Goal: Information Seeking & Learning: Learn about a topic

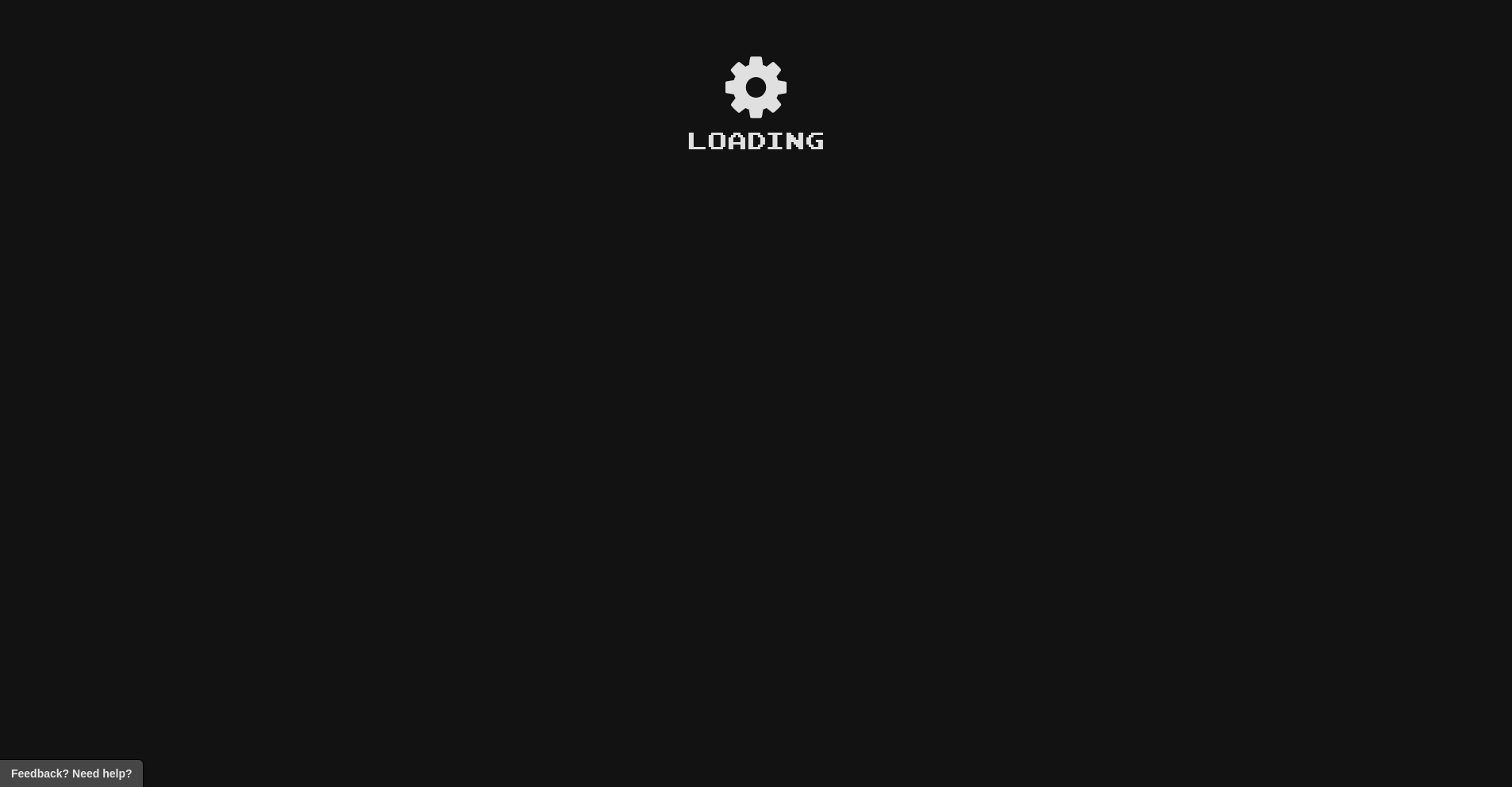
drag, startPoint x: 0, startPoint y: 0, endPoint x: 1438, endPoint y: 235, distance: 1457.1
click at [1438, 233] on div "Loading" at bounding box center [756, 394] width 1512 height 787
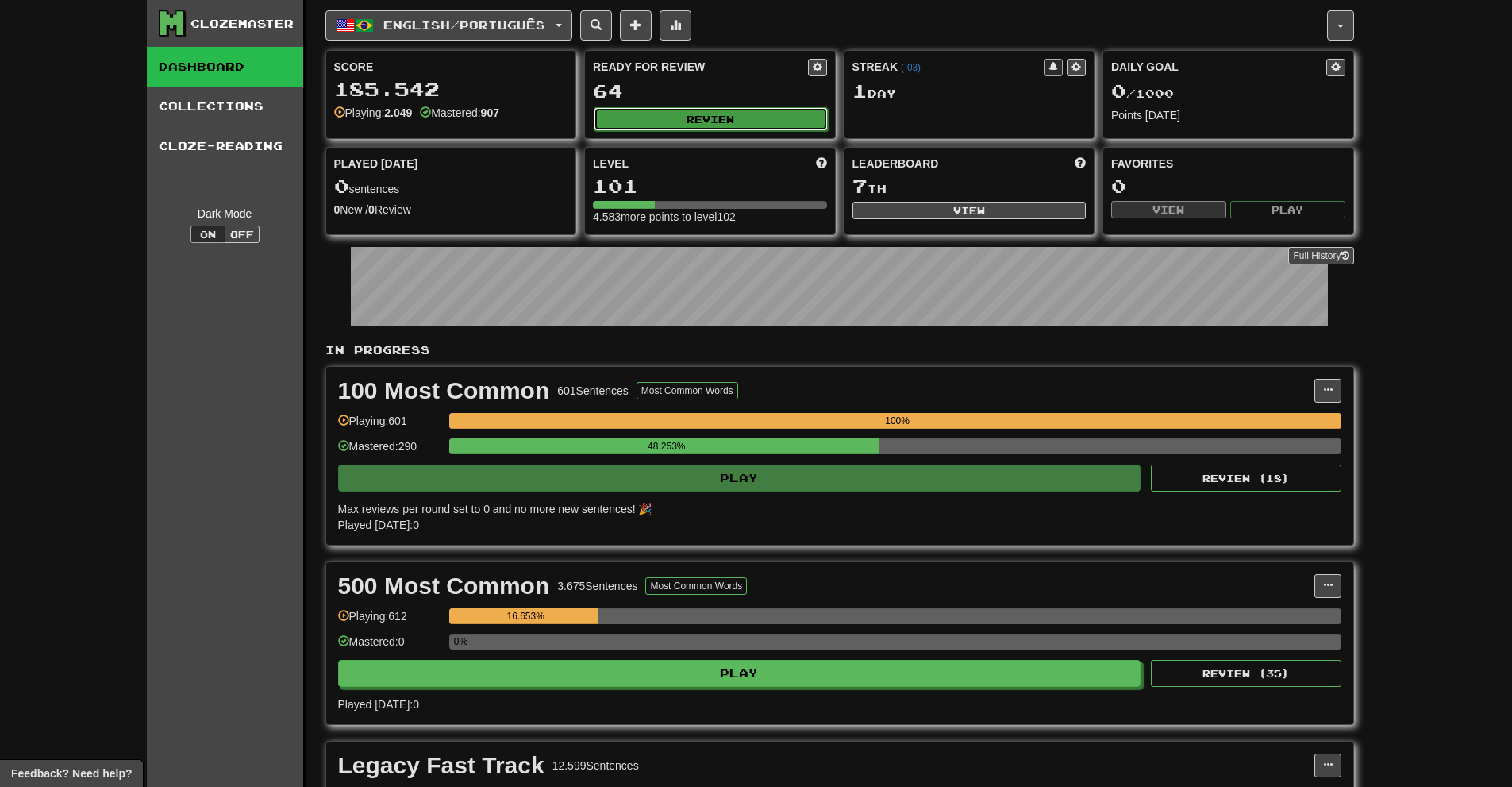
click at [750, 111] on button "Review" at bounding box center [711, 120] width 234 height 24
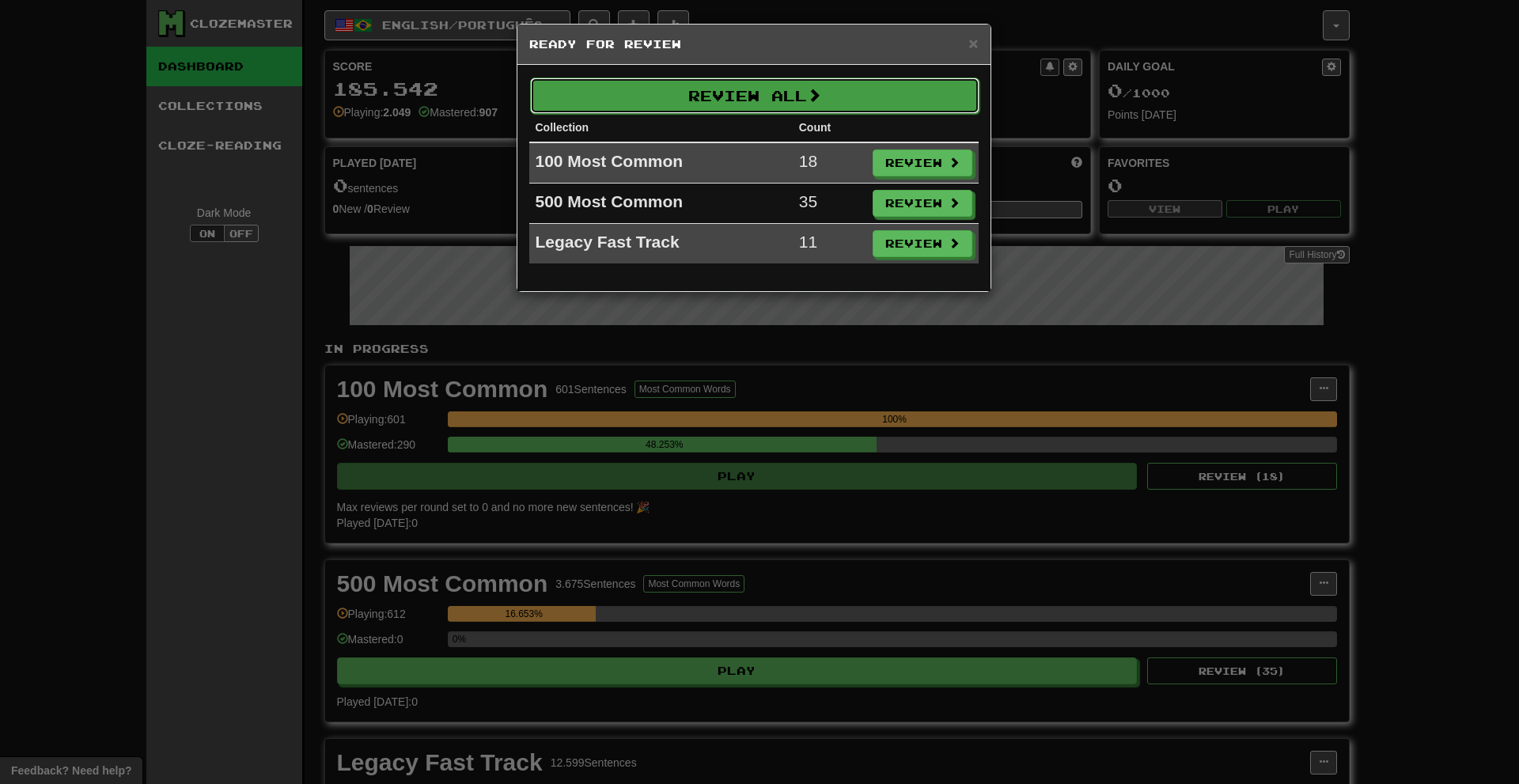
click at [814, 78] on button "Review All" at bounding box center [754, 96] width 449 height 37
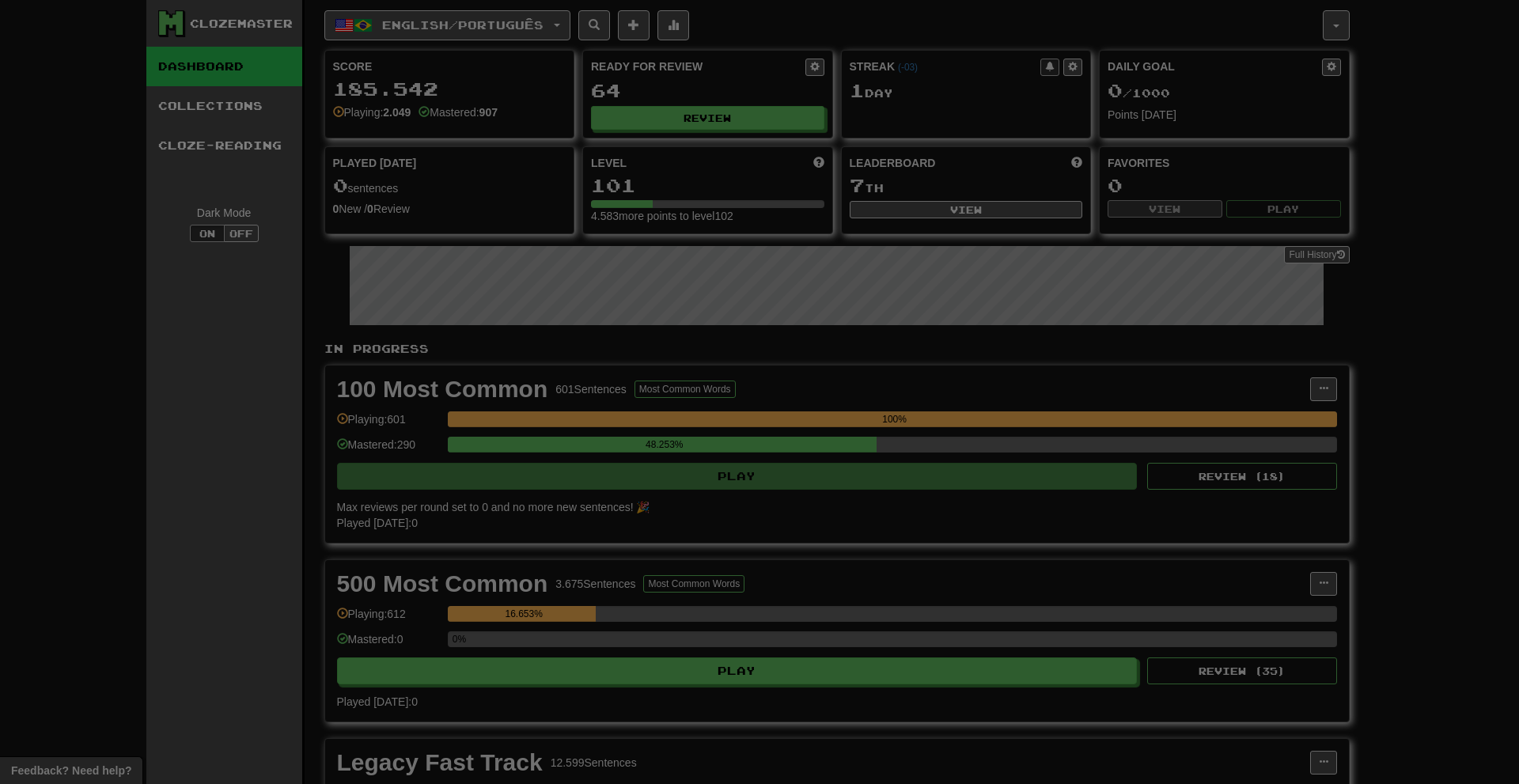
select select "********"
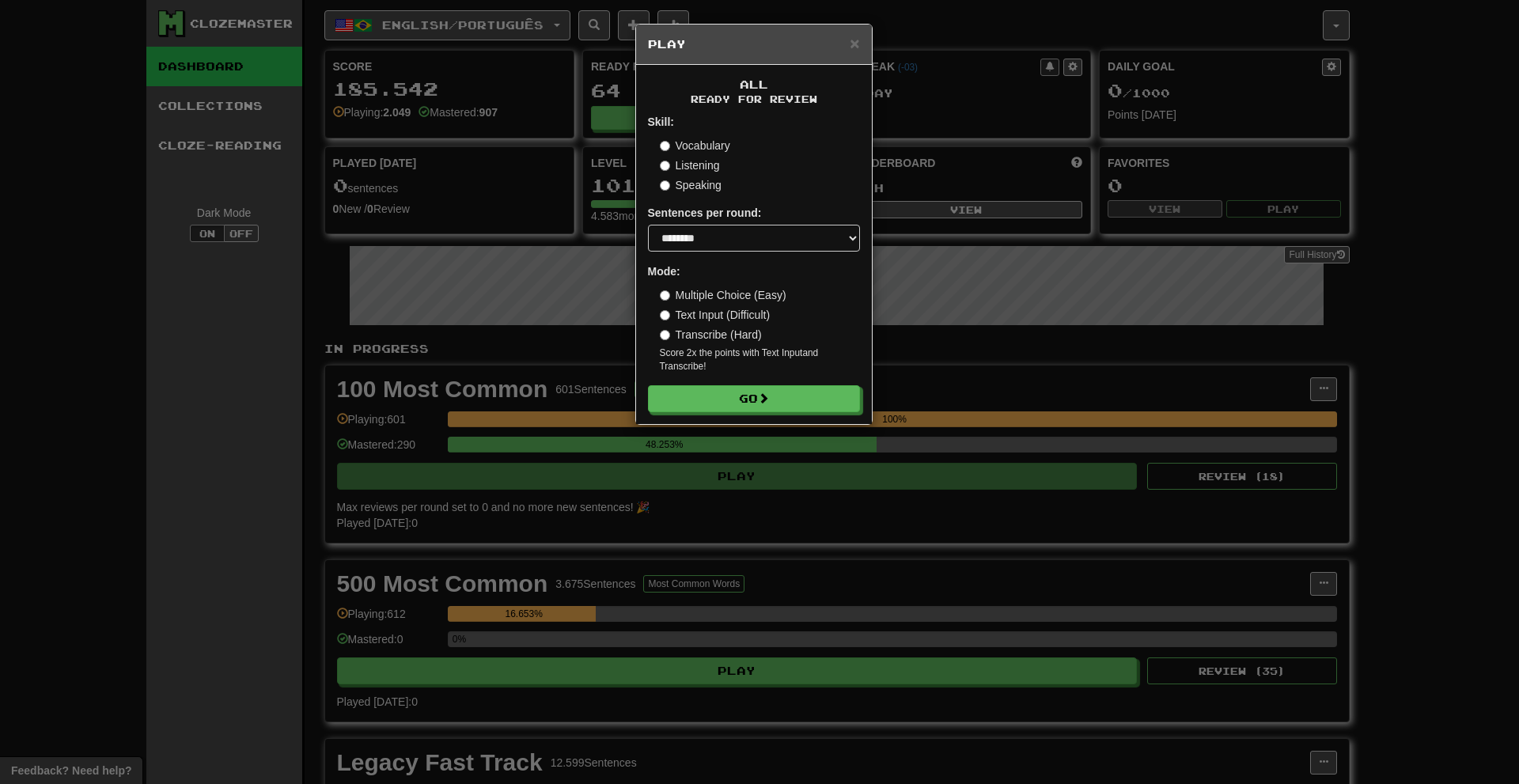
click at [717, 332] on label "Transcribe (Hard)" at bounding box center [710, 334] width 102 height 16
click at [764, 397] on span at bounding box center [764, 398] width 11 height 11
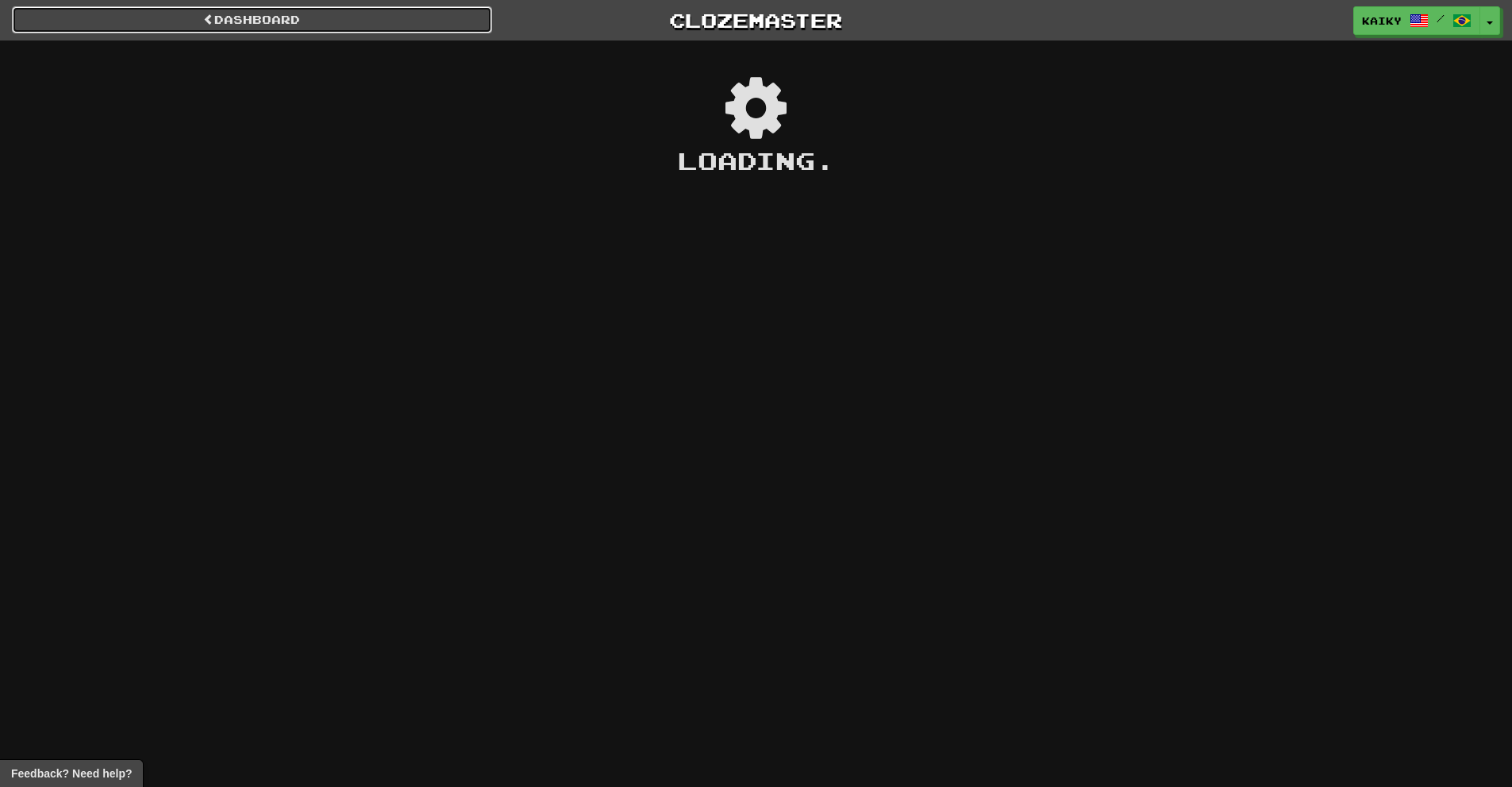
click at [262, 15] on link "Dashboard" at bounding box center [252, 19] width 480 height 27
